Goal: Find specific page/section: Find specific page/section

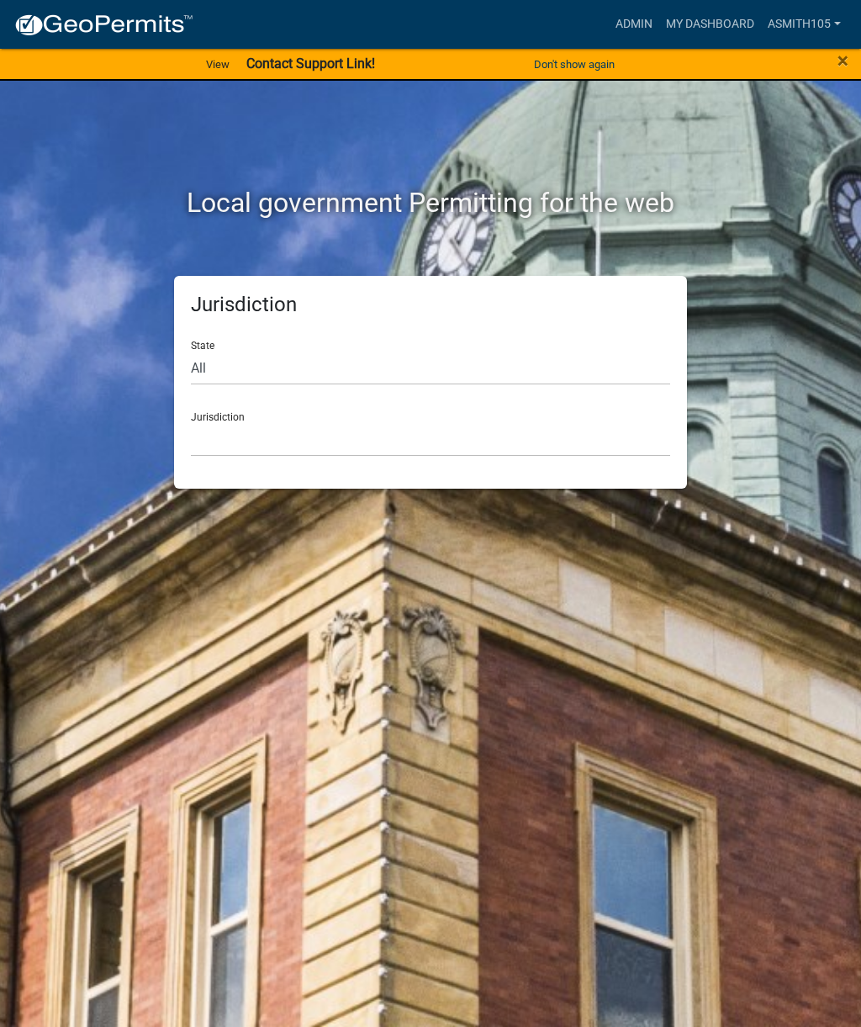
click at [433, 340] on div "State All [US_STATE] [US_STATE] [US_STATE] [US_STATE] [US_STATE] [US_STATE] [US…" at bounding box center [430, 356] width 479 height 58
click at [304, 356] on select "All [US_STATE] [US_STATE] [US_STATE] [US_STATE] [US_STATE] [US_STATE] [US_STATE…" at bounding box center [430, 368] width 479 height 34
select select "[US_STATE]"
click at [443, 430] on select "[GEOGRAPHIC_DATA], [US_STATE][PERSON_NAME][GEOGRAPHIC_DATA], [US_STATE][PERSON_…" at bounding box center [430, 439] width 479 height 34
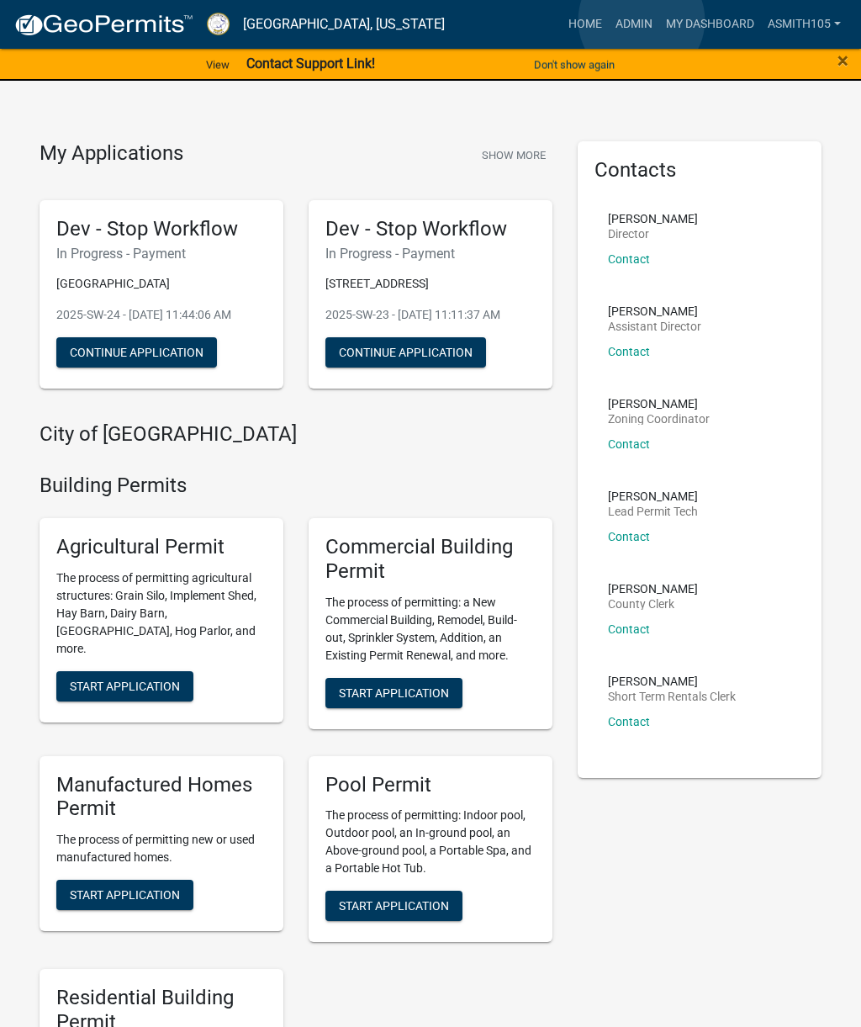
click at [641, 21] on link "Admin" at bounding box center [634, 24] width 50 height 32
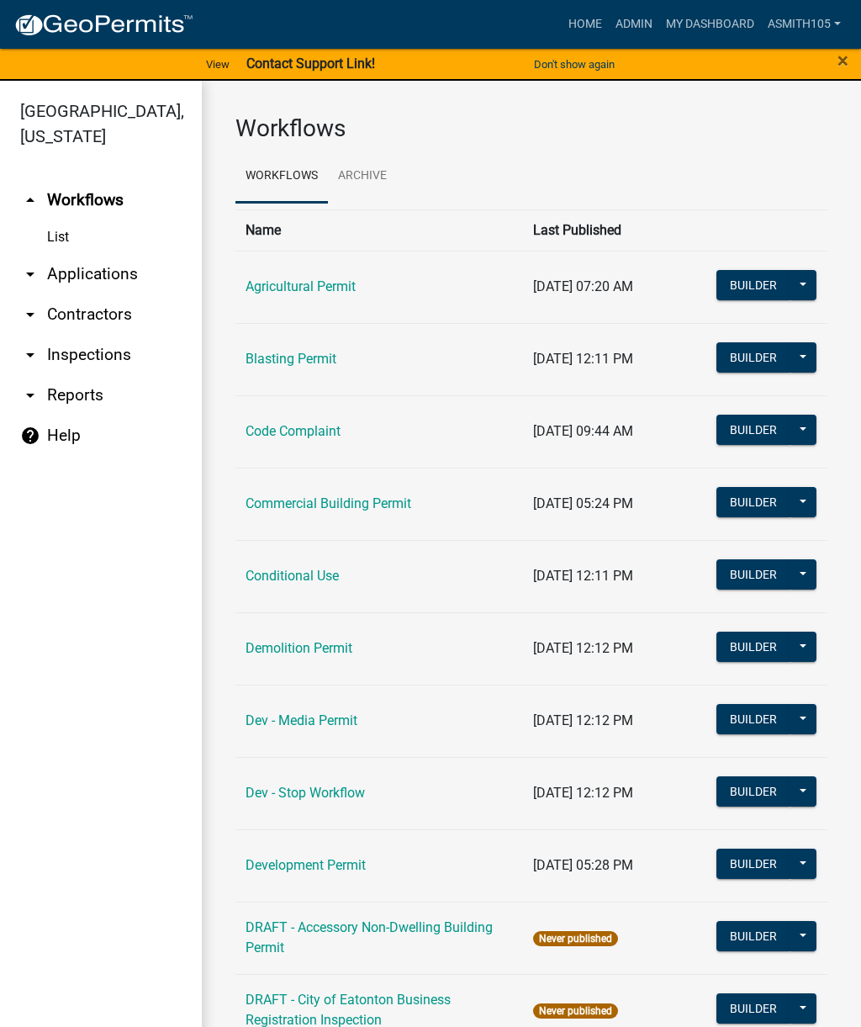
click at [340, 424] on link "Code Complaint" at bounding box center [292, 431] width 95 height 16
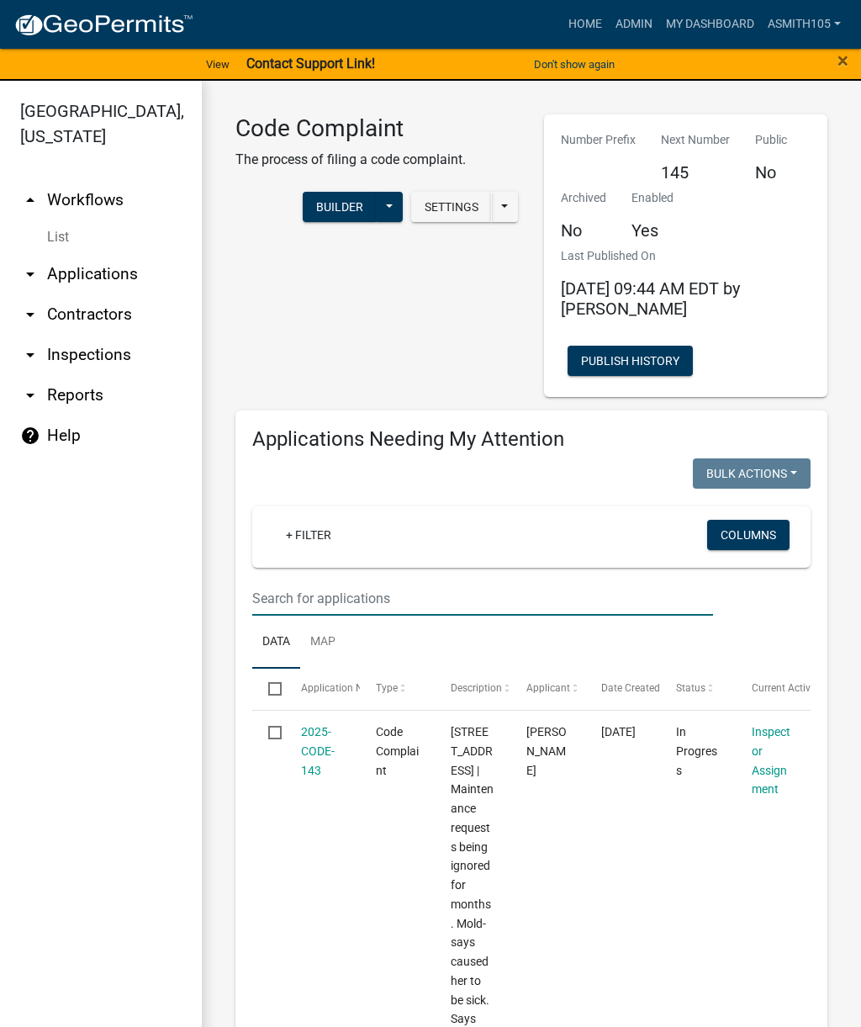
click at [672, 599] on input "text" at bounding box center [482, 598] width 461 height 34
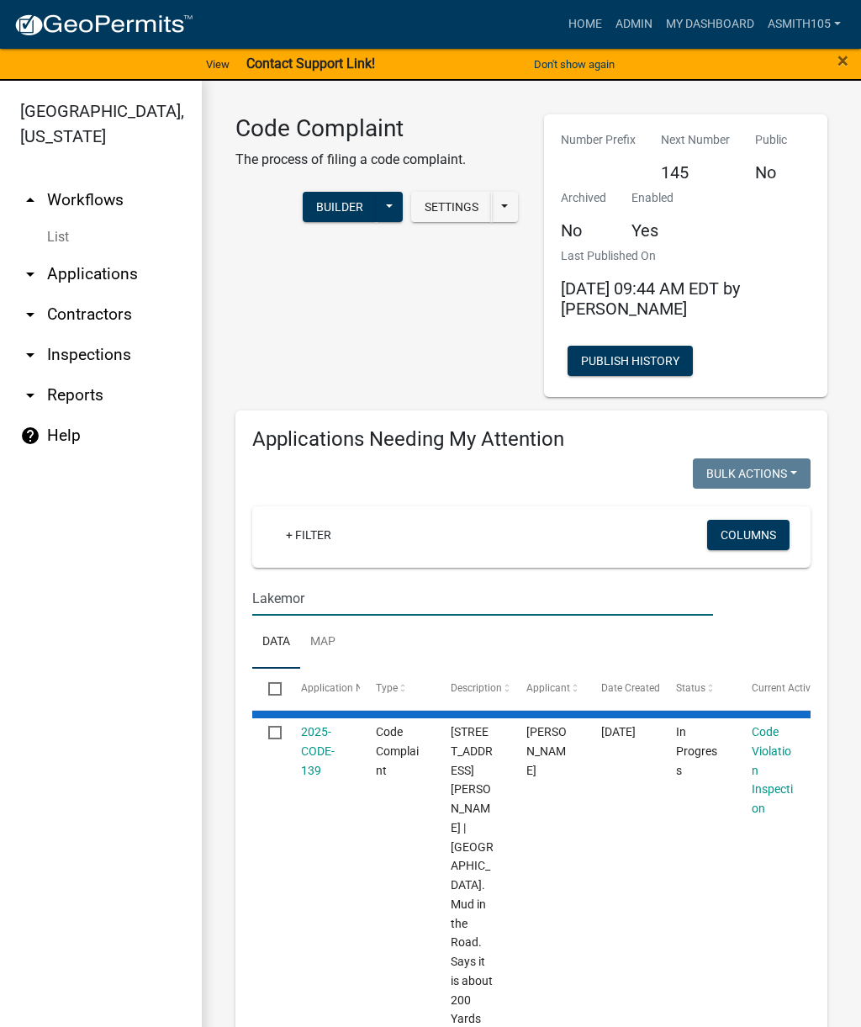
type input "Lakemore"
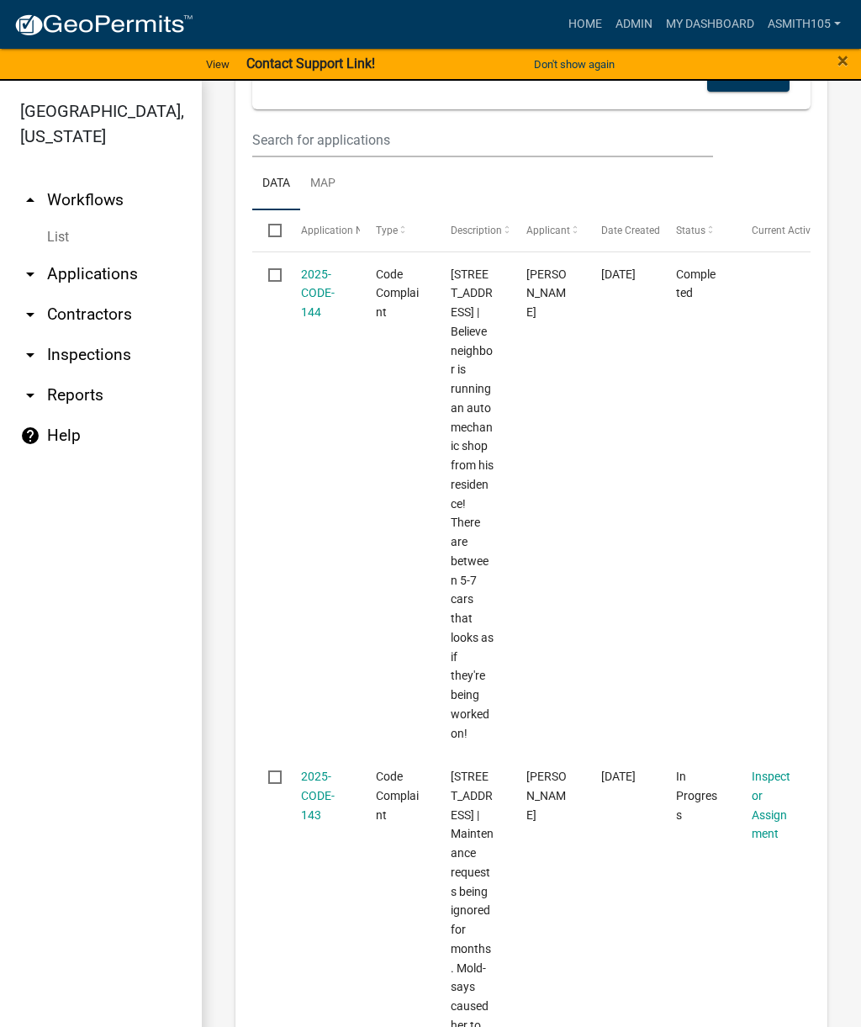
scroll to position [2266, 0]
